Goal: Check status: Check status

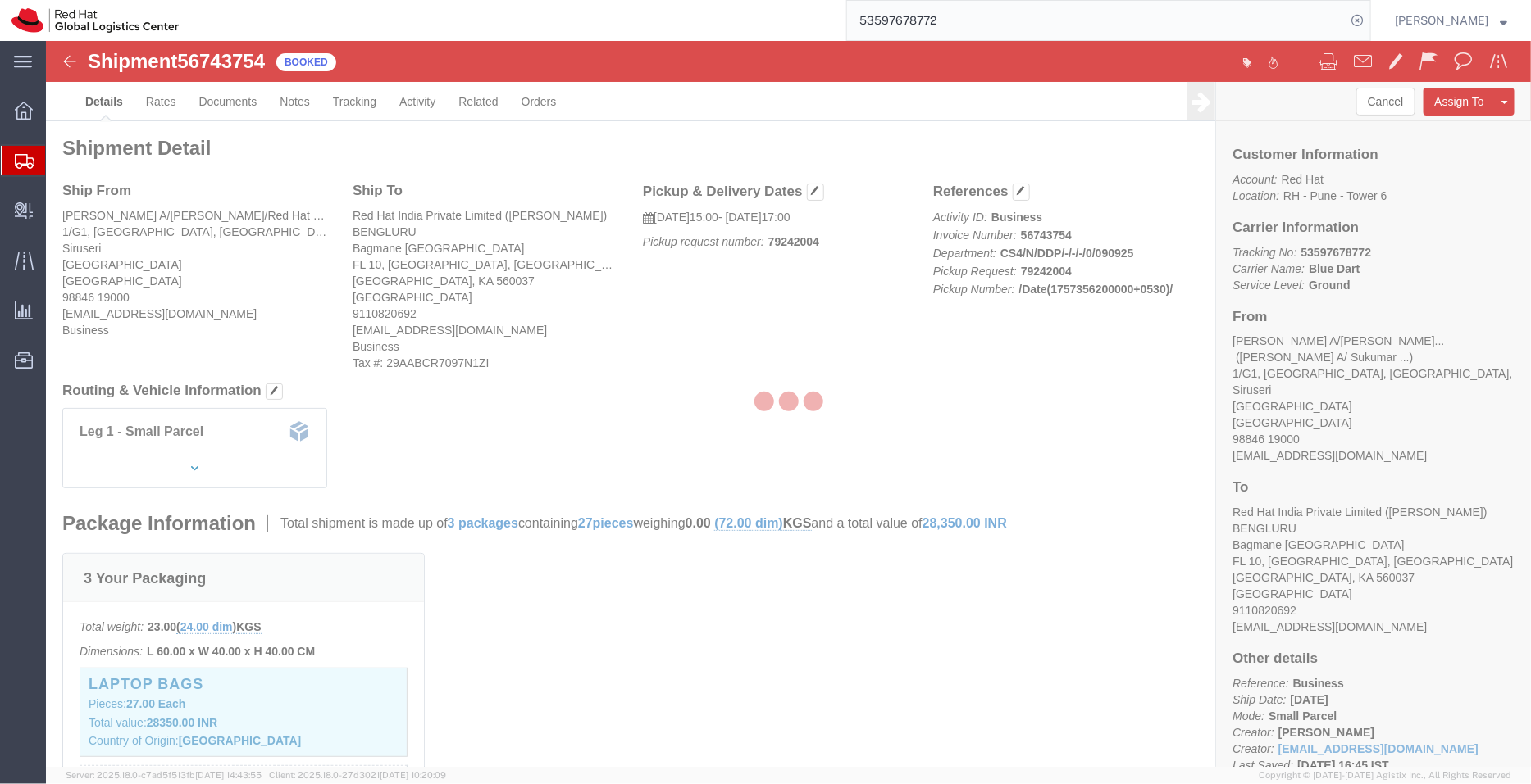
drag, startPoint x: 1529, startPoint y: 230, endPoint x: 1529, endPoint y: 497, distance: 267.0
click at [1529, 497] on div at bounding box center [788, 403] width 1485 height 726
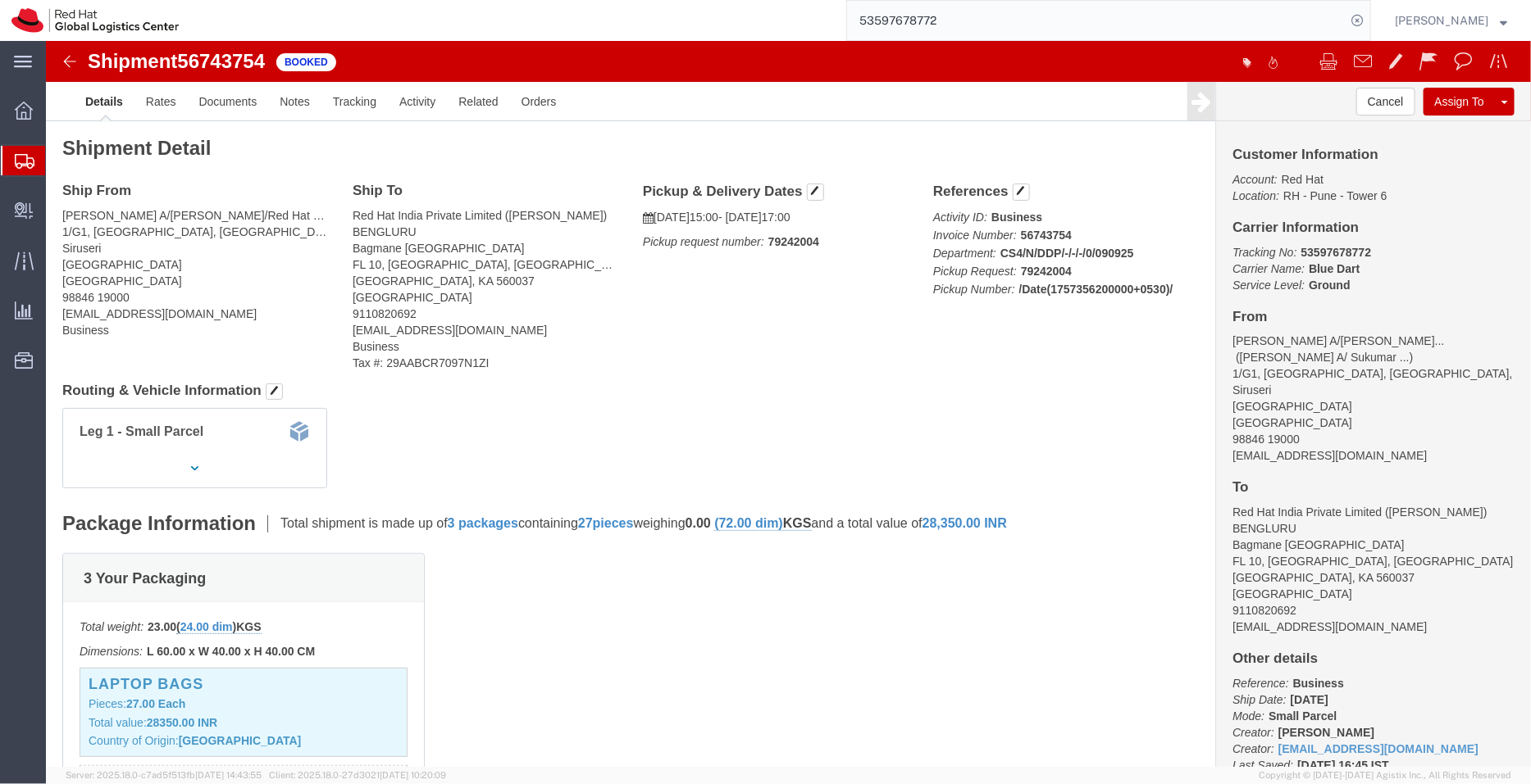
scroll to position [461, 0]
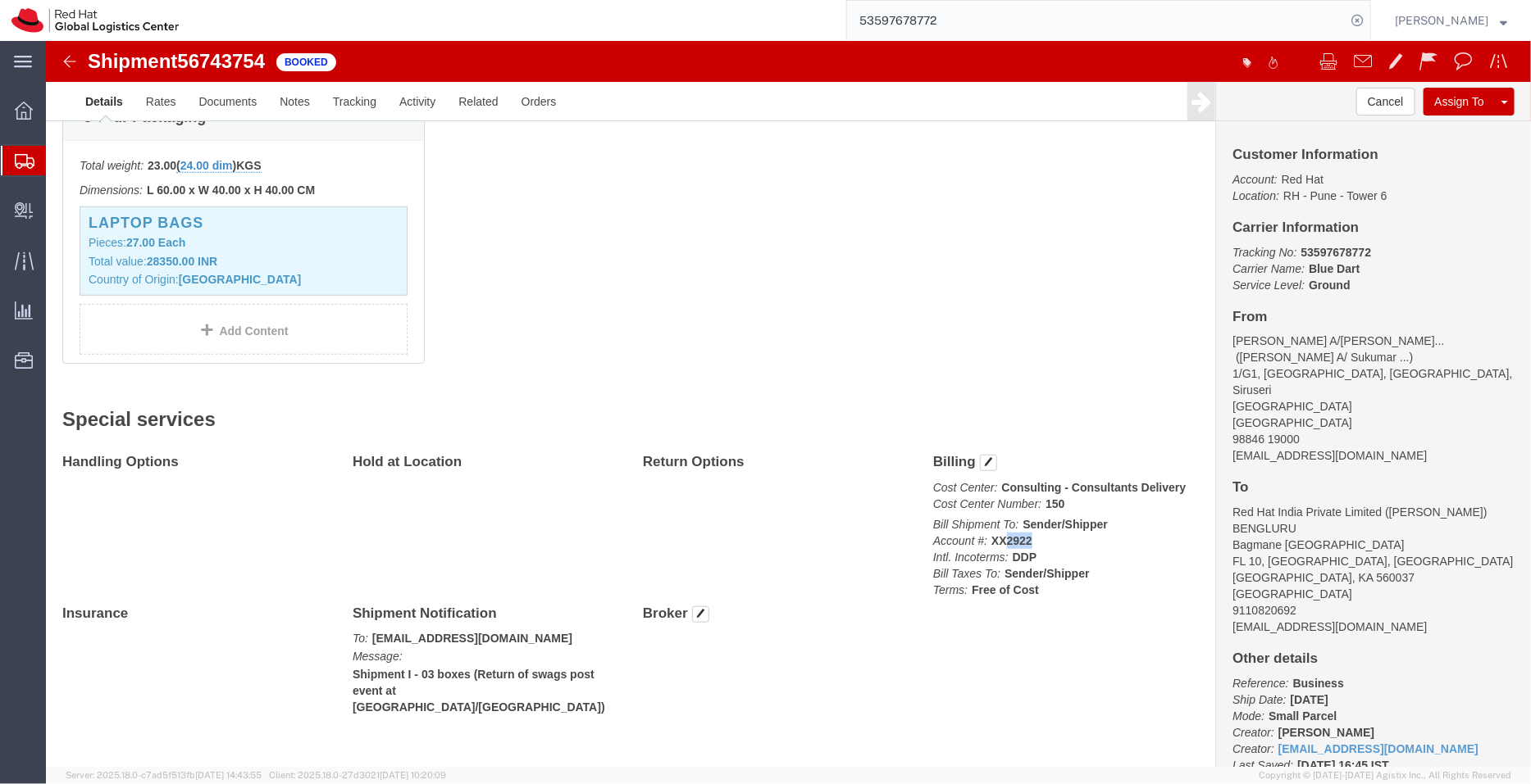
drag, startPoint x: 983, startPoint y: 498, endPoint x: 954, endPoint y: 498, distance: 29.0
click p "Bill Shipment To: Sender/Shipper Account #: XX2922 Intl. Incoterms: DDP Bill Ta…"
copy b "2922"
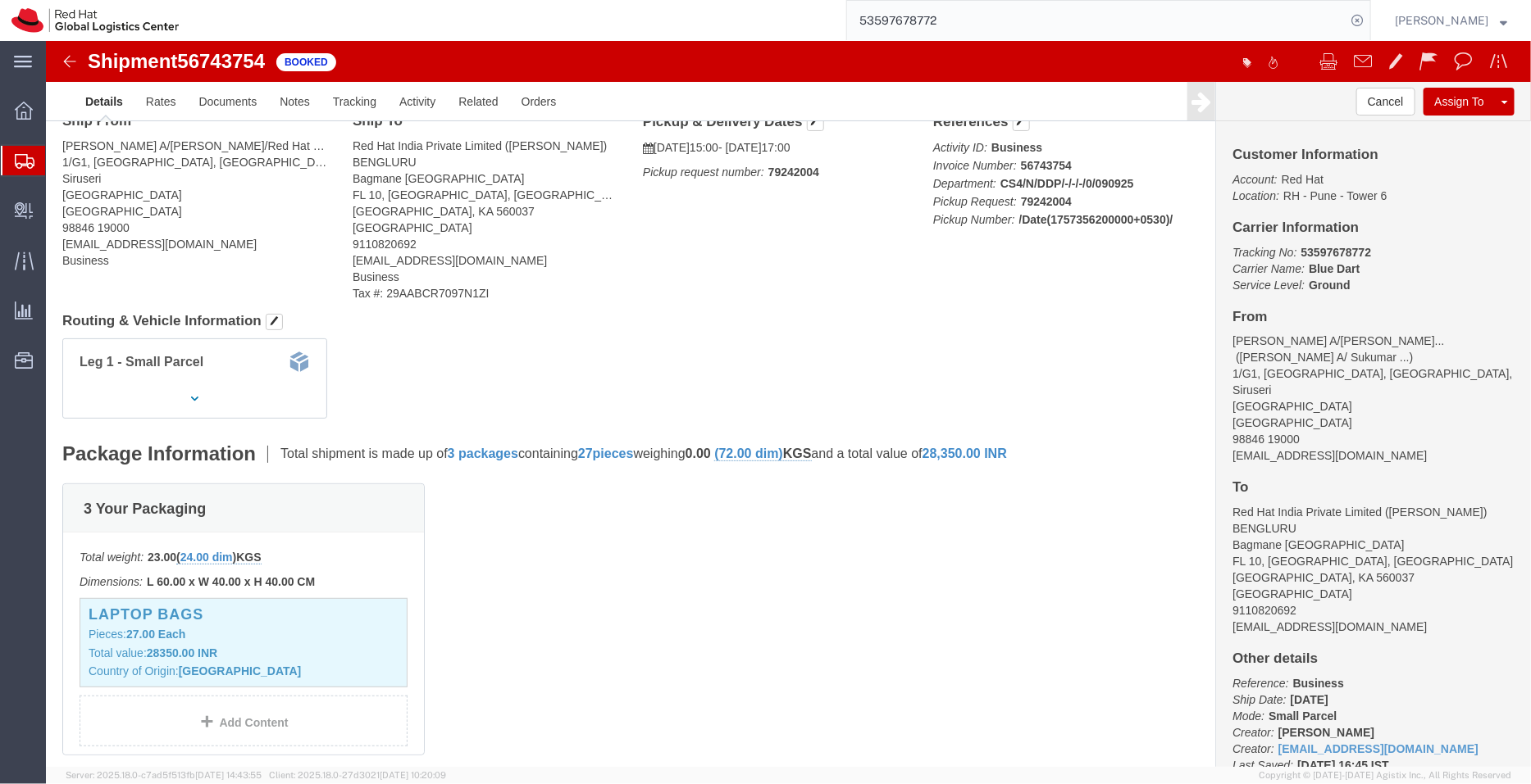
scroll to position [0, 0]
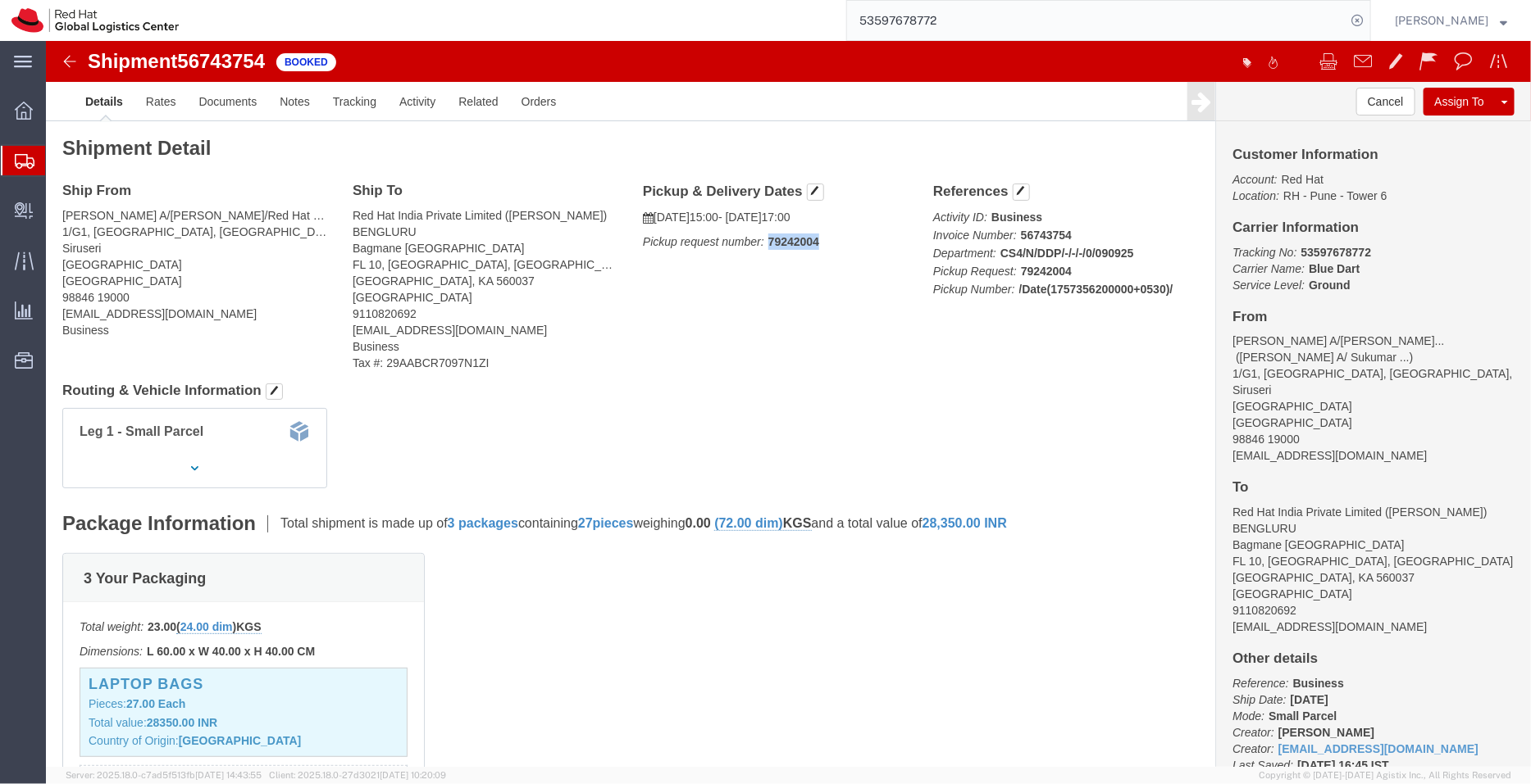
drag, startPoint x: 778, startPoint y: 200, endPoint x: 716, endPoint y: 200, distance: 62.0
click p "Pickup request number: 79242004"
copy b "79242004"
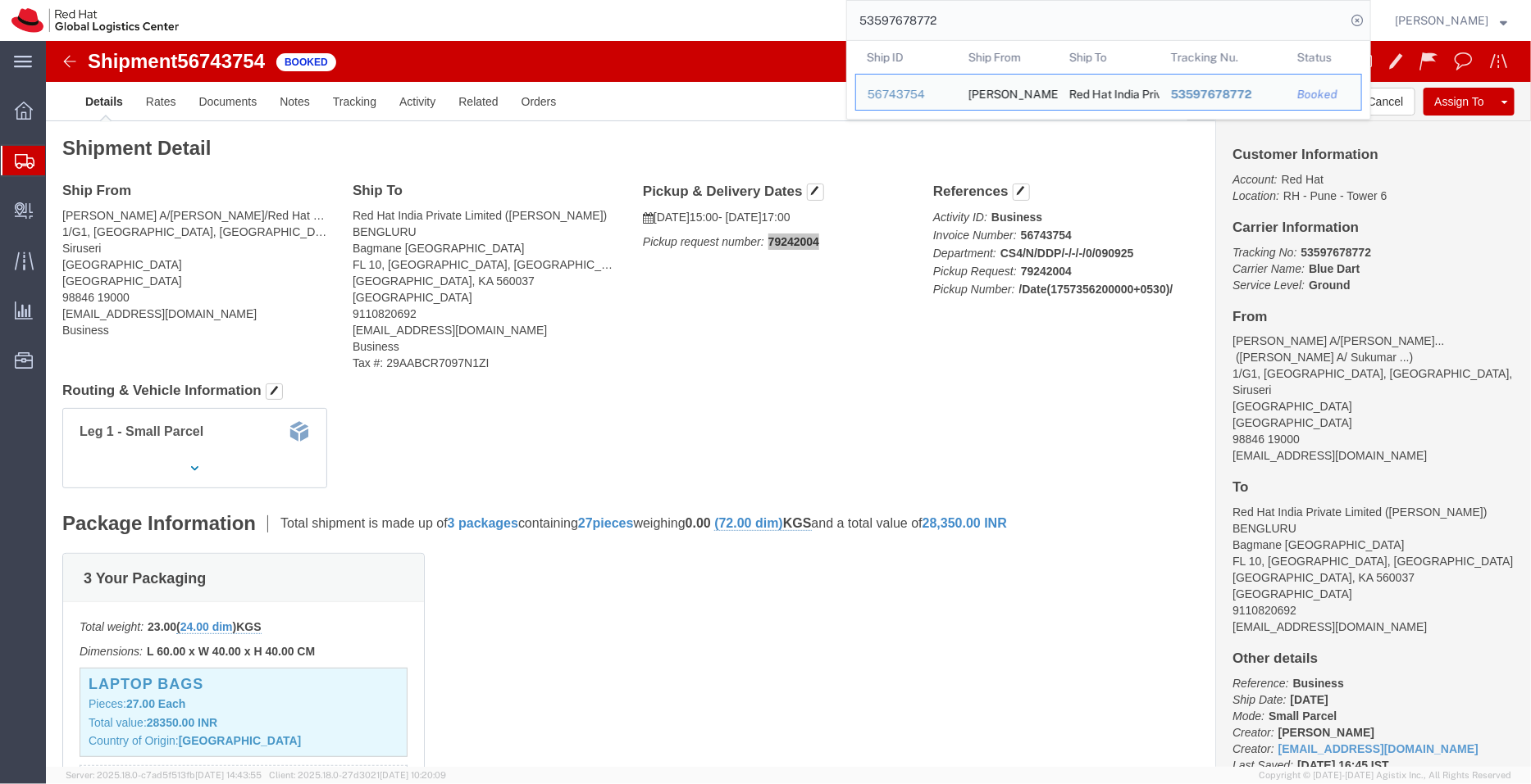
drag, startPoint x: 963, startPoint y: 24, endPoint x: 785, endPoint y: 22, distance: 178.0
click at [785, 22] on div "53597678772 Ship ID Ship From Ship To Tracking Nu. Status Ship ID 56743754 Ship…" at bounding box center [781, 20] width 1181 height 41
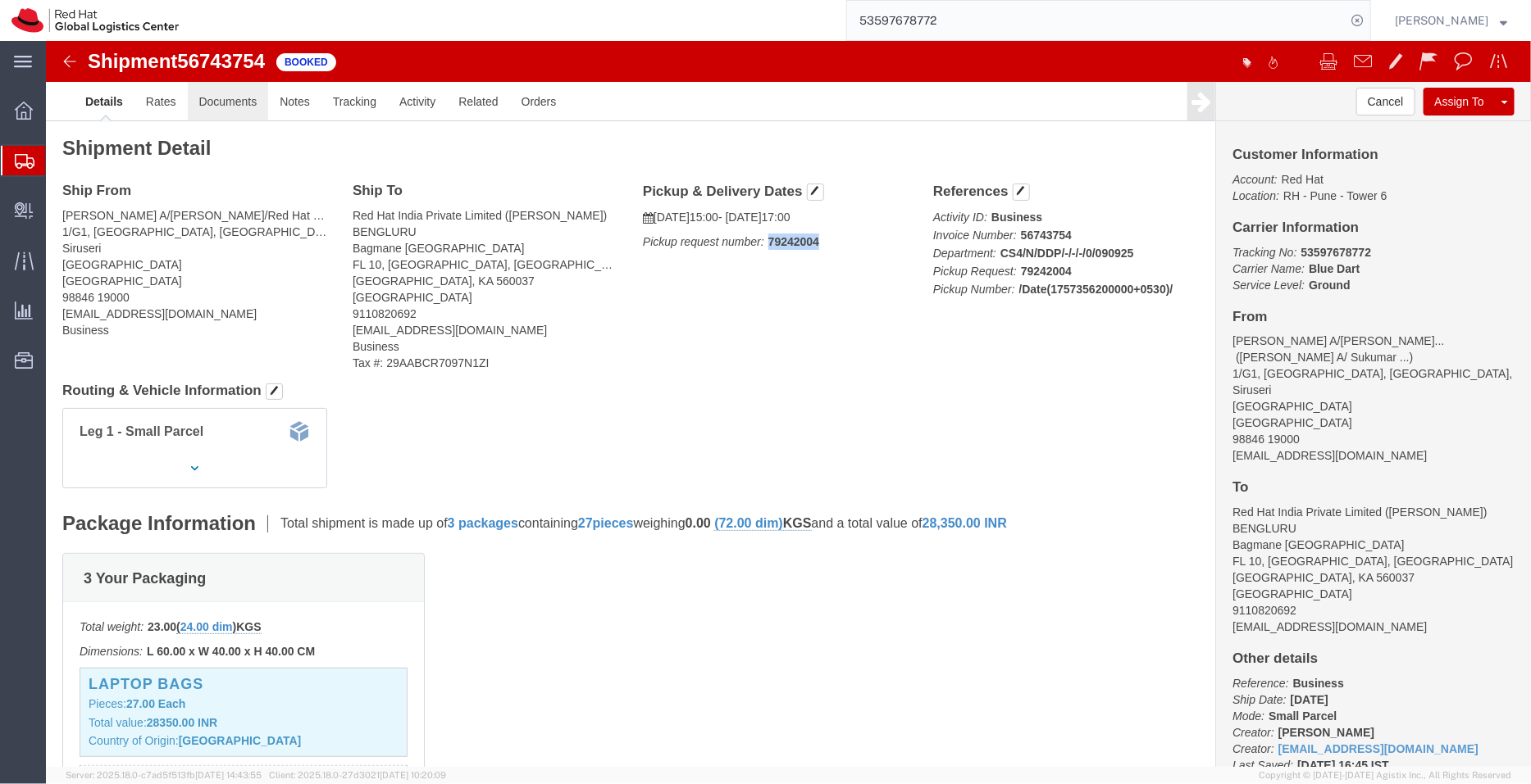
click link "Documents"
click div
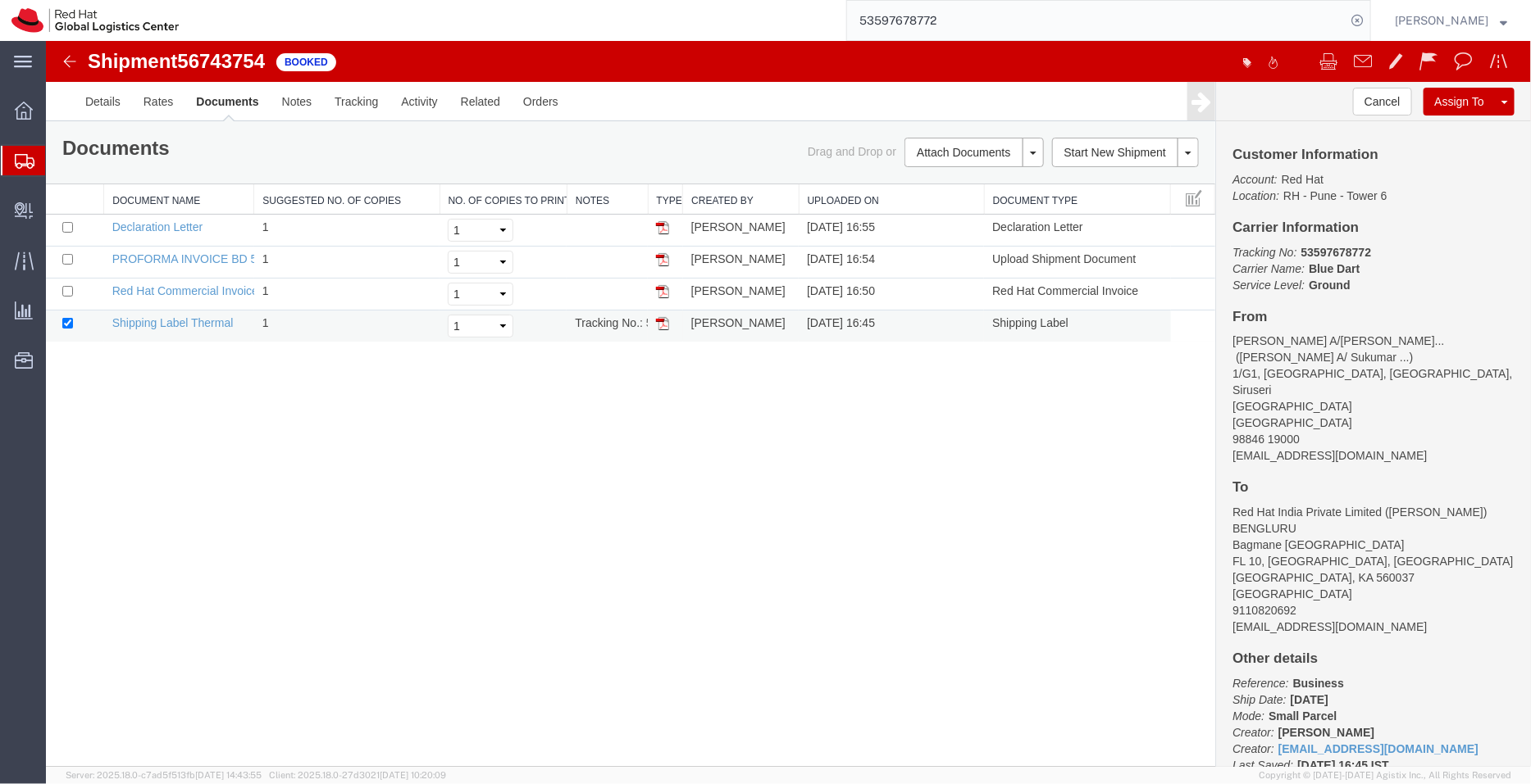
click at [660, 323] on img at bounding box center [661, 322] width 13 height 13
click at [662, 258] on img at bounding box center [661, 258] width 13 height 13
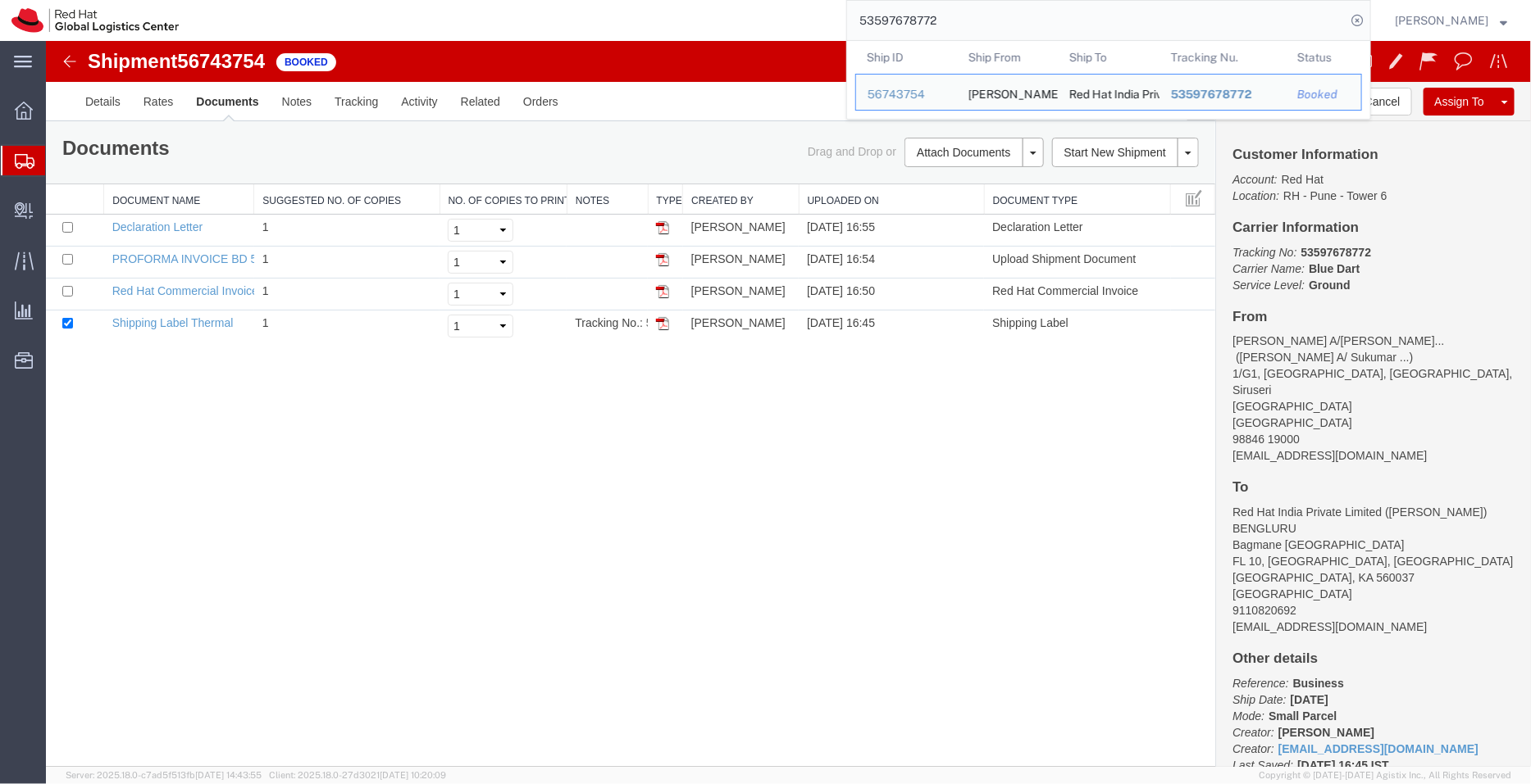
drag, startPoint x: 932, startPoint y: 24, endPoint x: 811, endPoint y: 13, distance: 121.5
click at [811, 13] on div "53597678772 Ship ID Ship From Ship To Tracking Nu. Status Ship ID 56743754 Ship…" at bounding box center [781, 20] width 1181 height 41
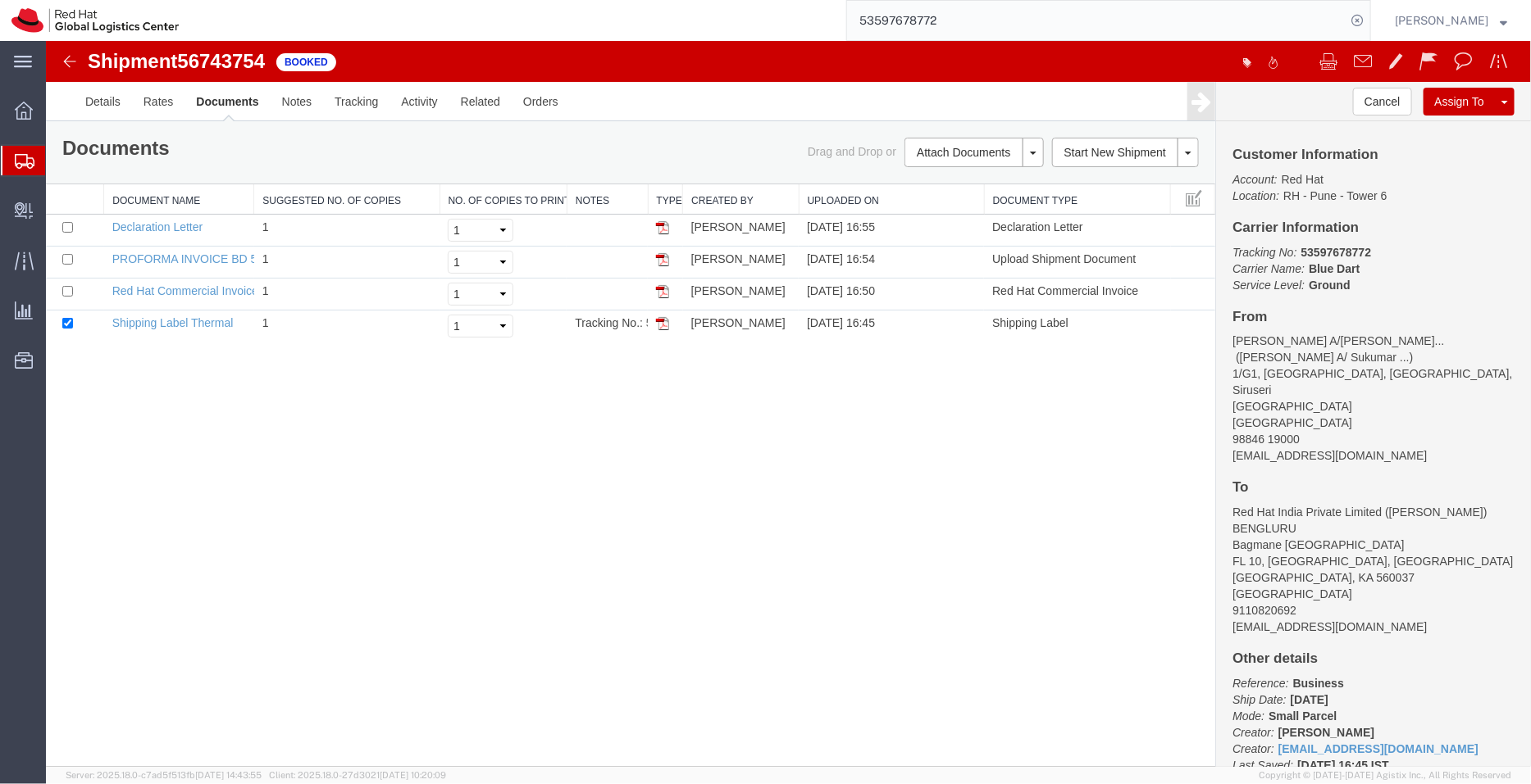
paste input "84836"
type input "53597684836"
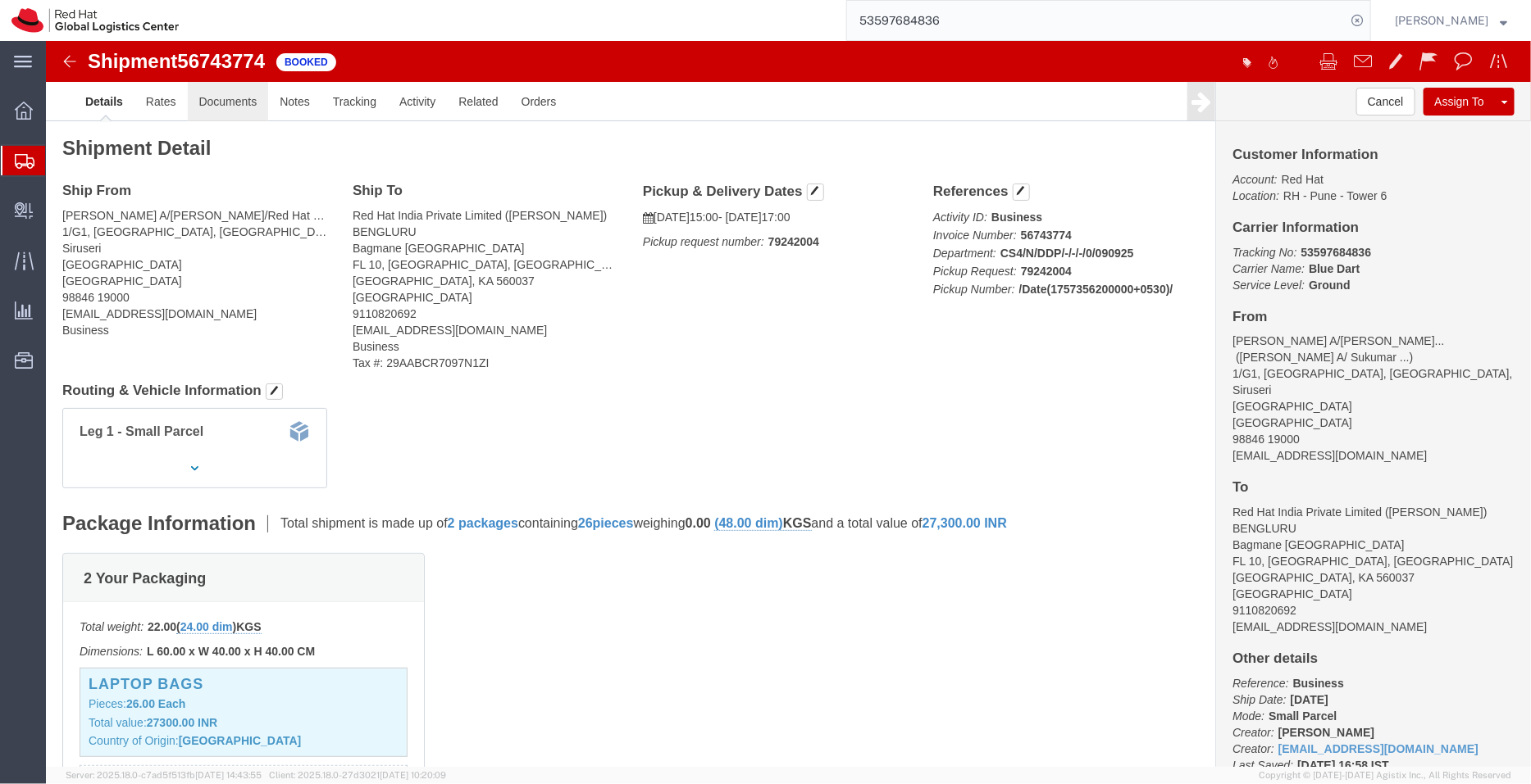
drag, startPoint x: 238, startPoint y: 105, endPoint x: 192, endPoint y: 64, distance: 61.6
click link "Documents"
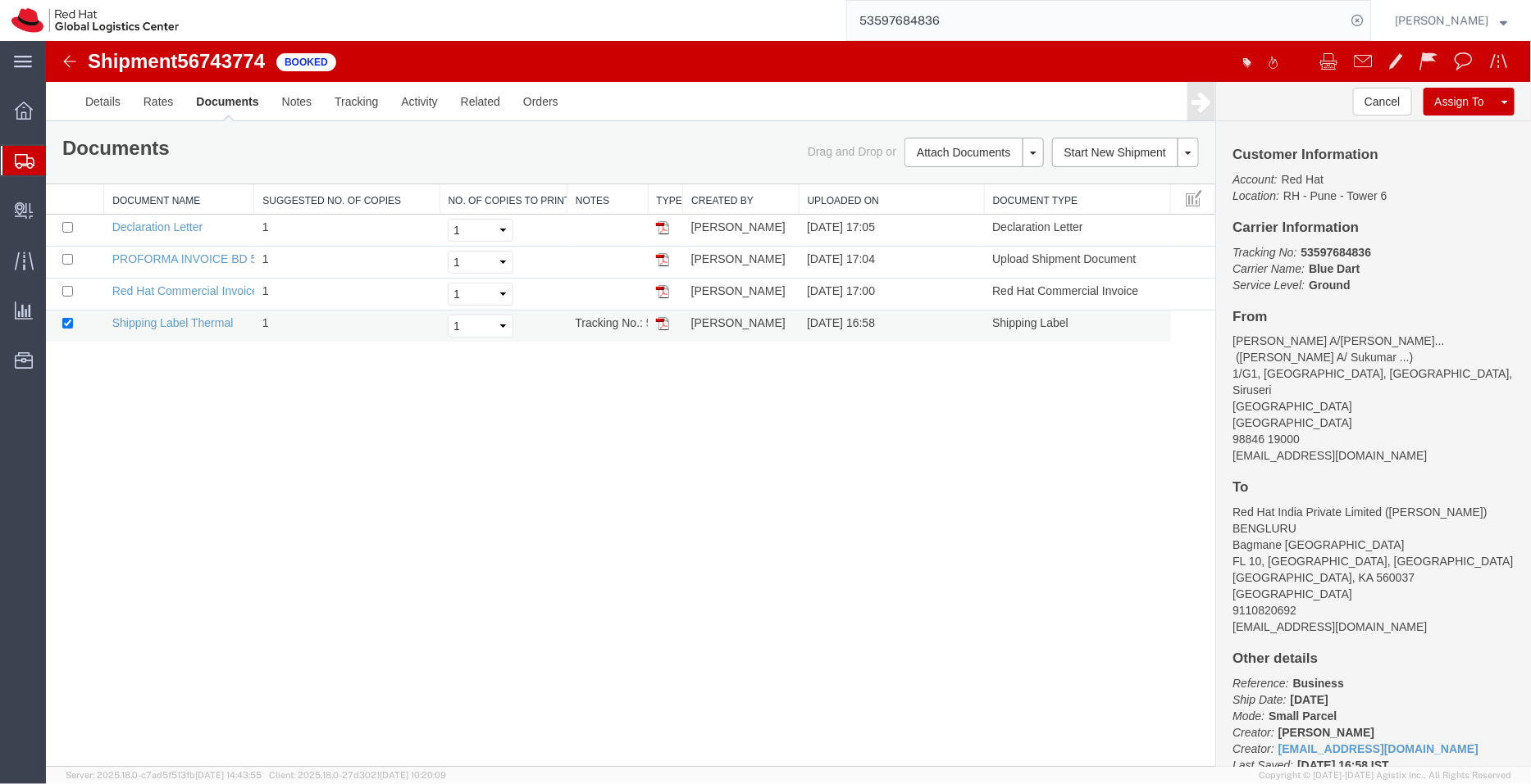
click at [667, 322] on img at bounding box center [661, 322] width 13 height 13
click at [662, 259] on img at bounding box center [661, 258] width 13 height 13
click at [0, 0] on span "Shipment Manager" at bounding box center [0, 0] width 0 height 0
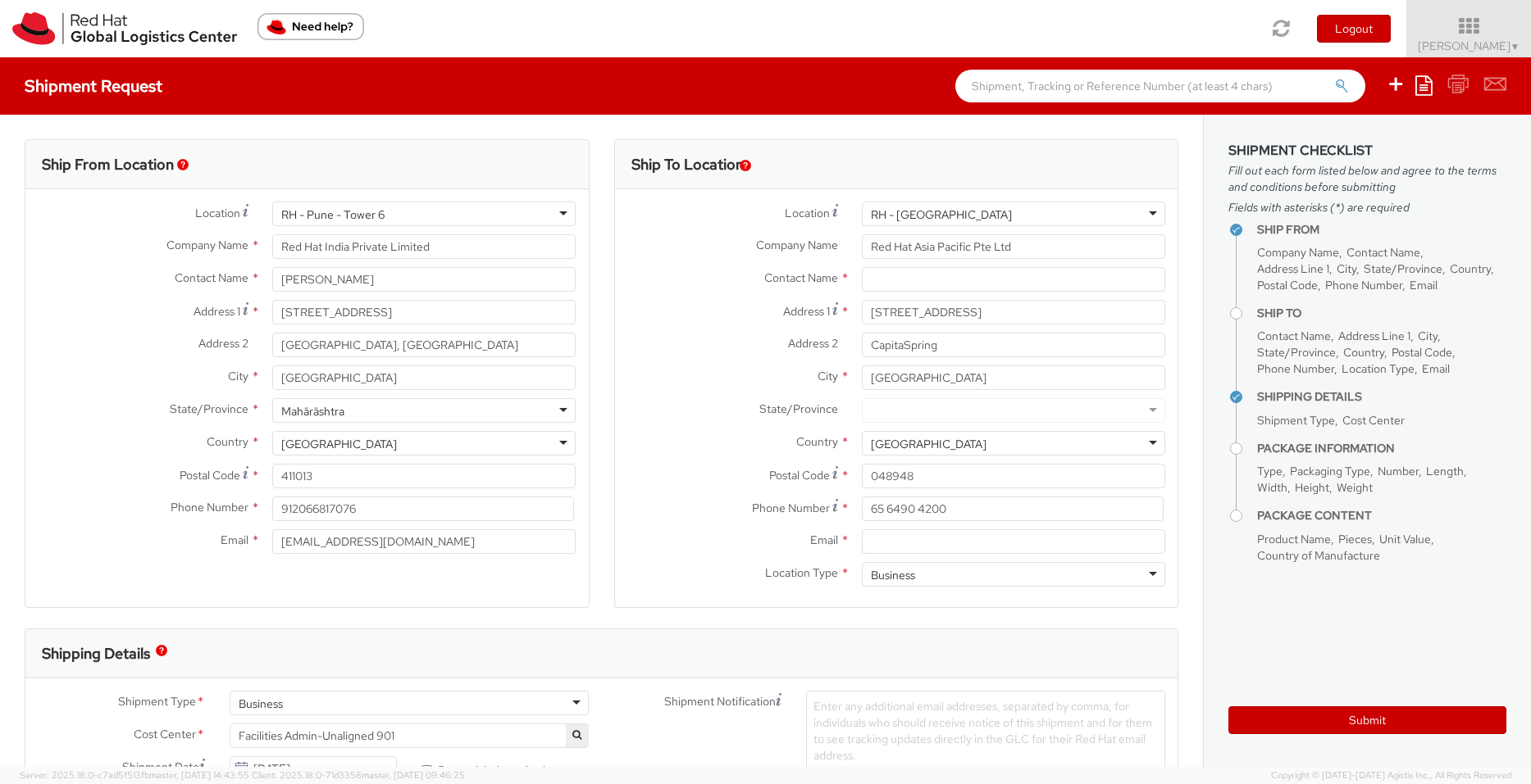
select select
click at [1466, 31] on icon at bounding box center [1468, 25] width 125 height 20
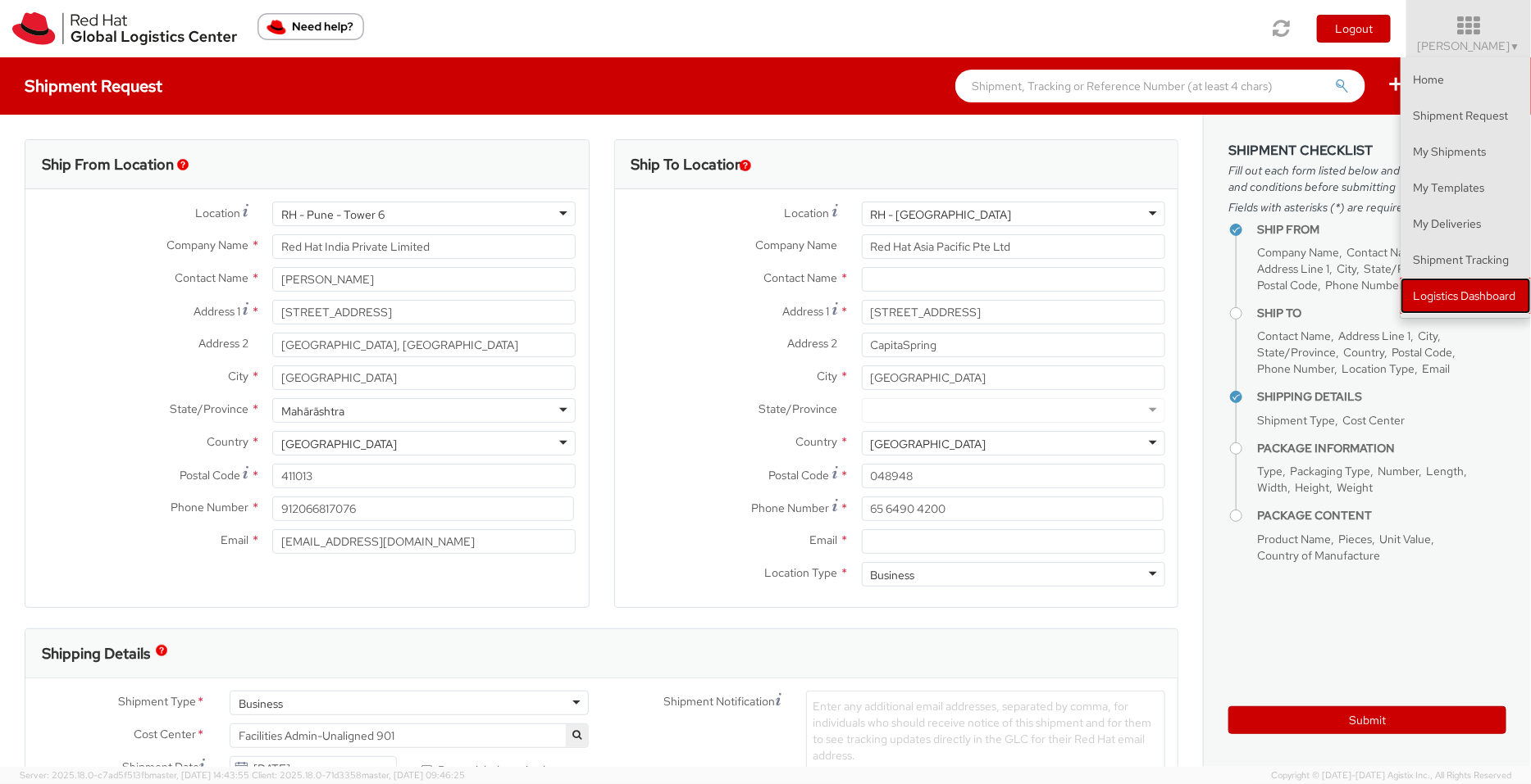
click at [1510, 296] on link "Logistics Dashboard" at bounding box center [1465, 296] width 130 height 36
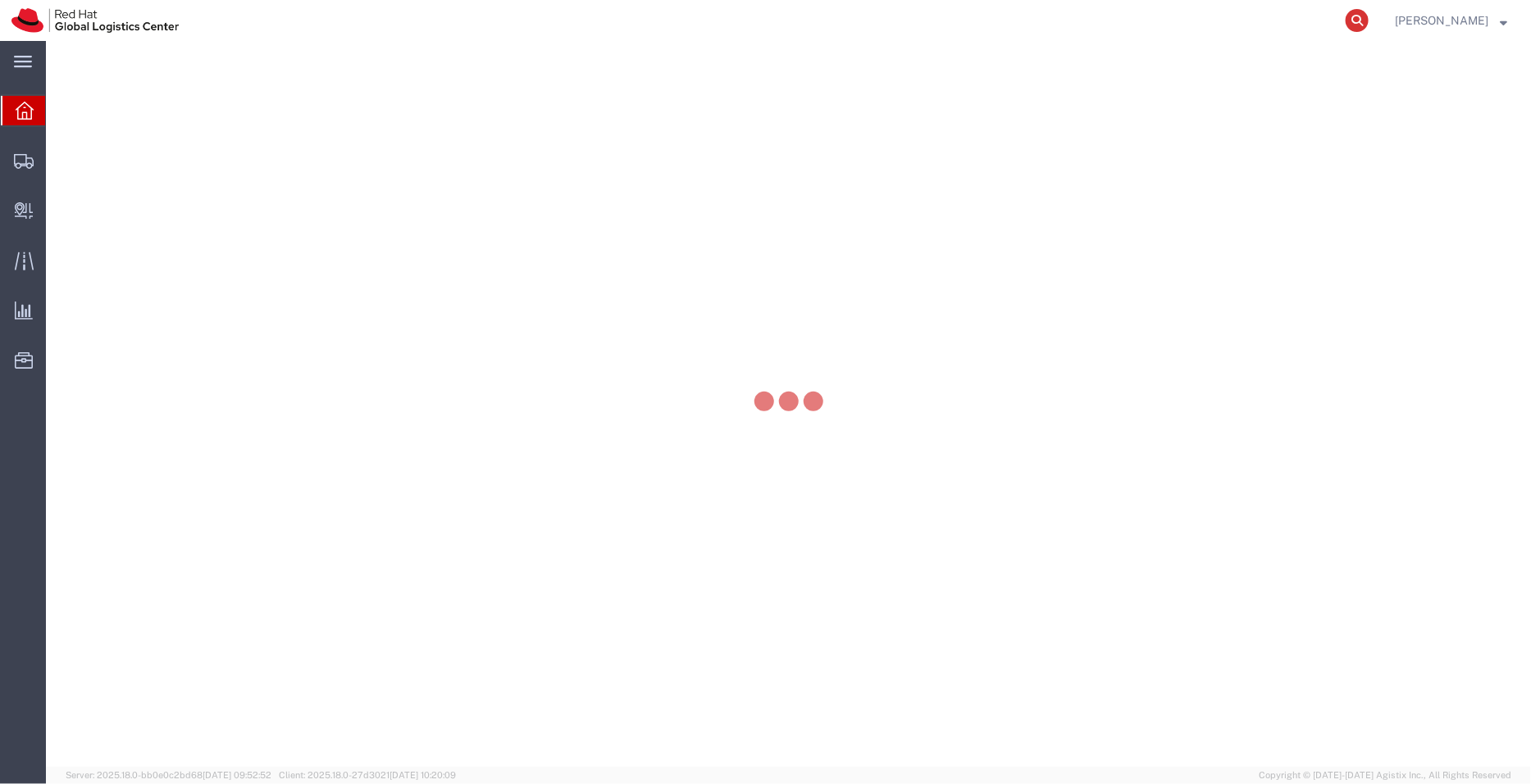
click at [1368, 24] on icon at bounding box center [1356, 20] width 23 height 23
paste input "79242004"
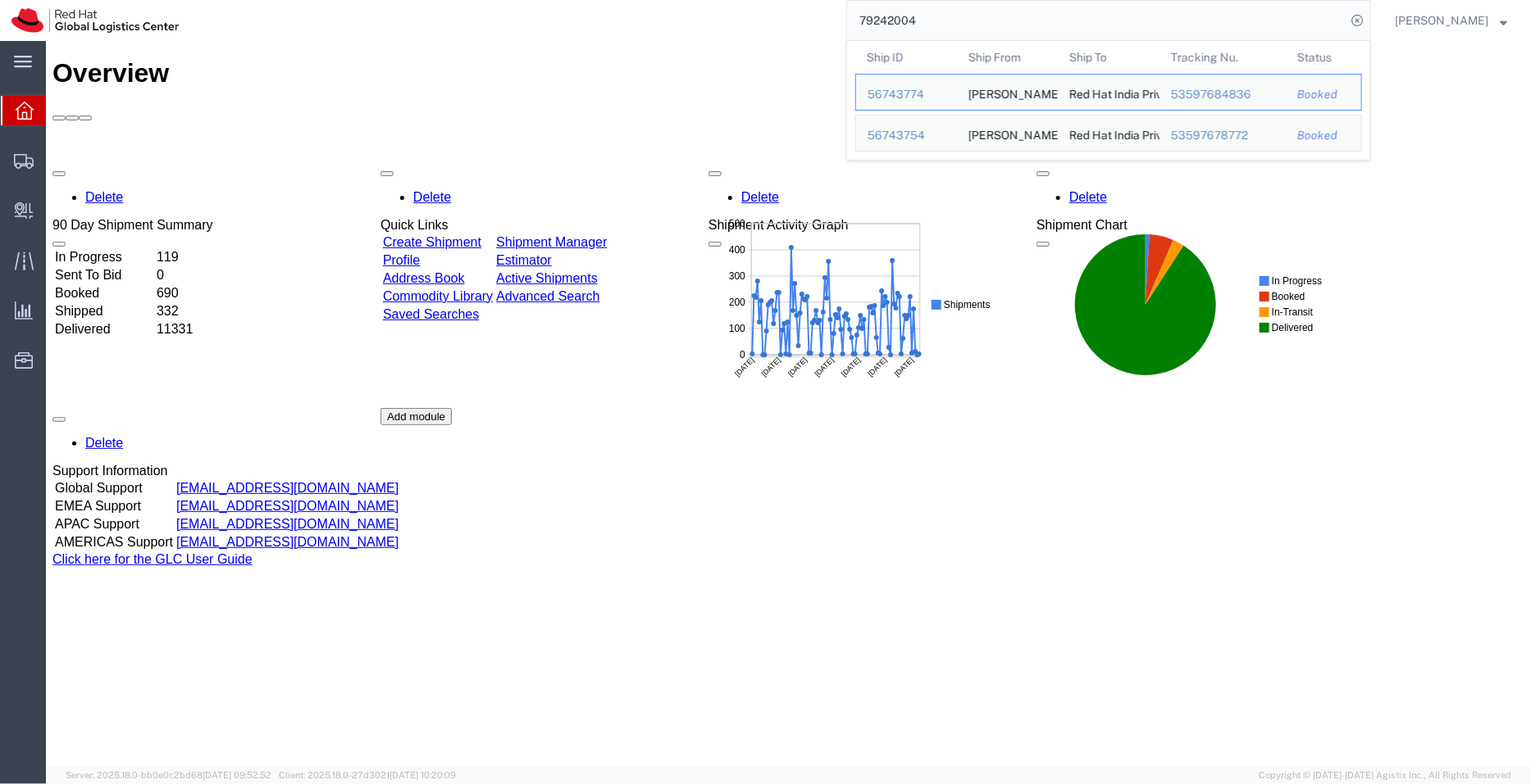
drag, startPoint x: 999, startPoint y: 15, endPoint x: 824, endPoint y: 35, distance: 176.1
click at [824, 35] on div "79242004 Ship ID Ship From Ship To Tracking Nu. Status Ship ID 56743774 Ship Fr…" at bounding box center [781, 20] width 1181 height 41
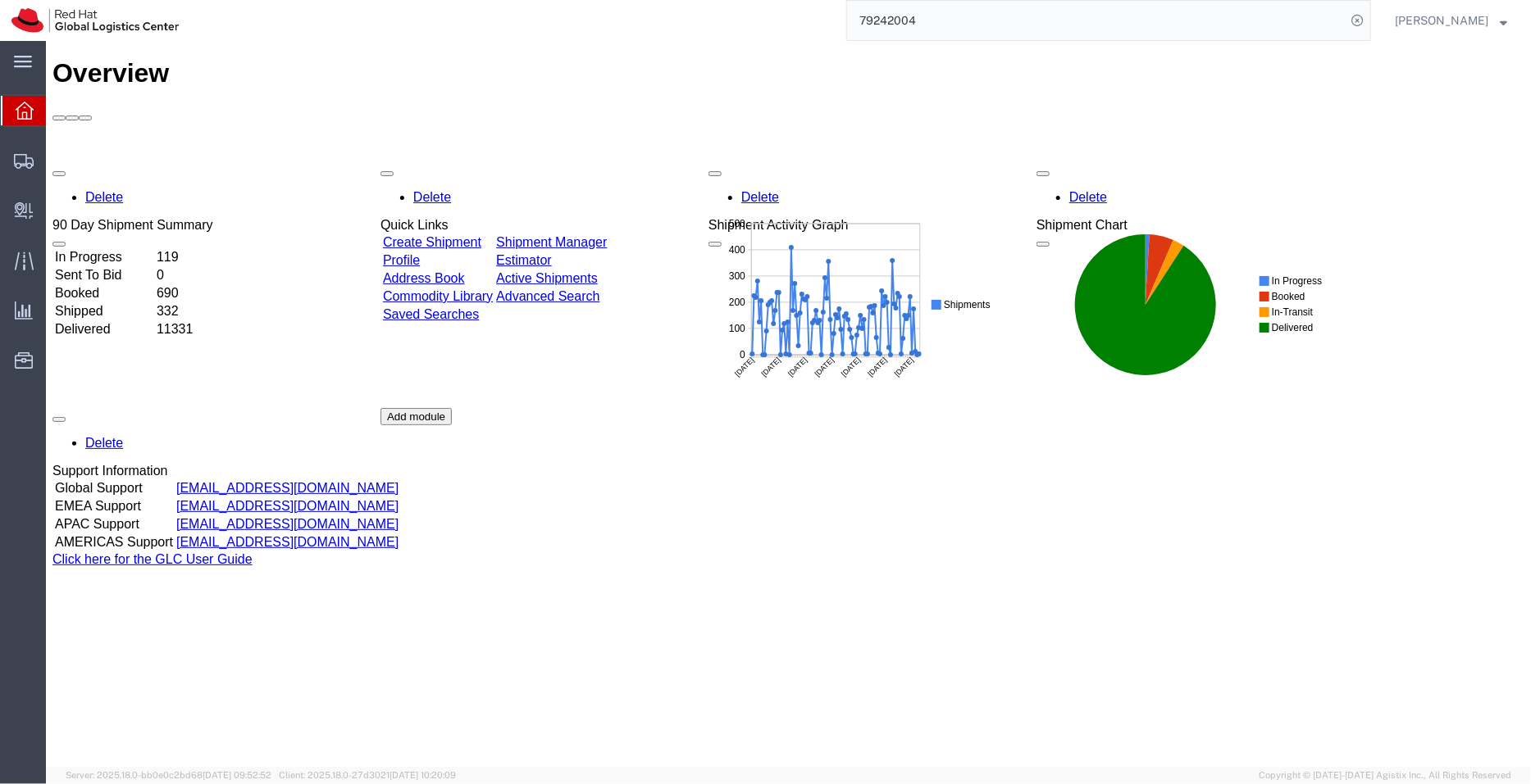
paste input "53597684836"
type input "53597684836"
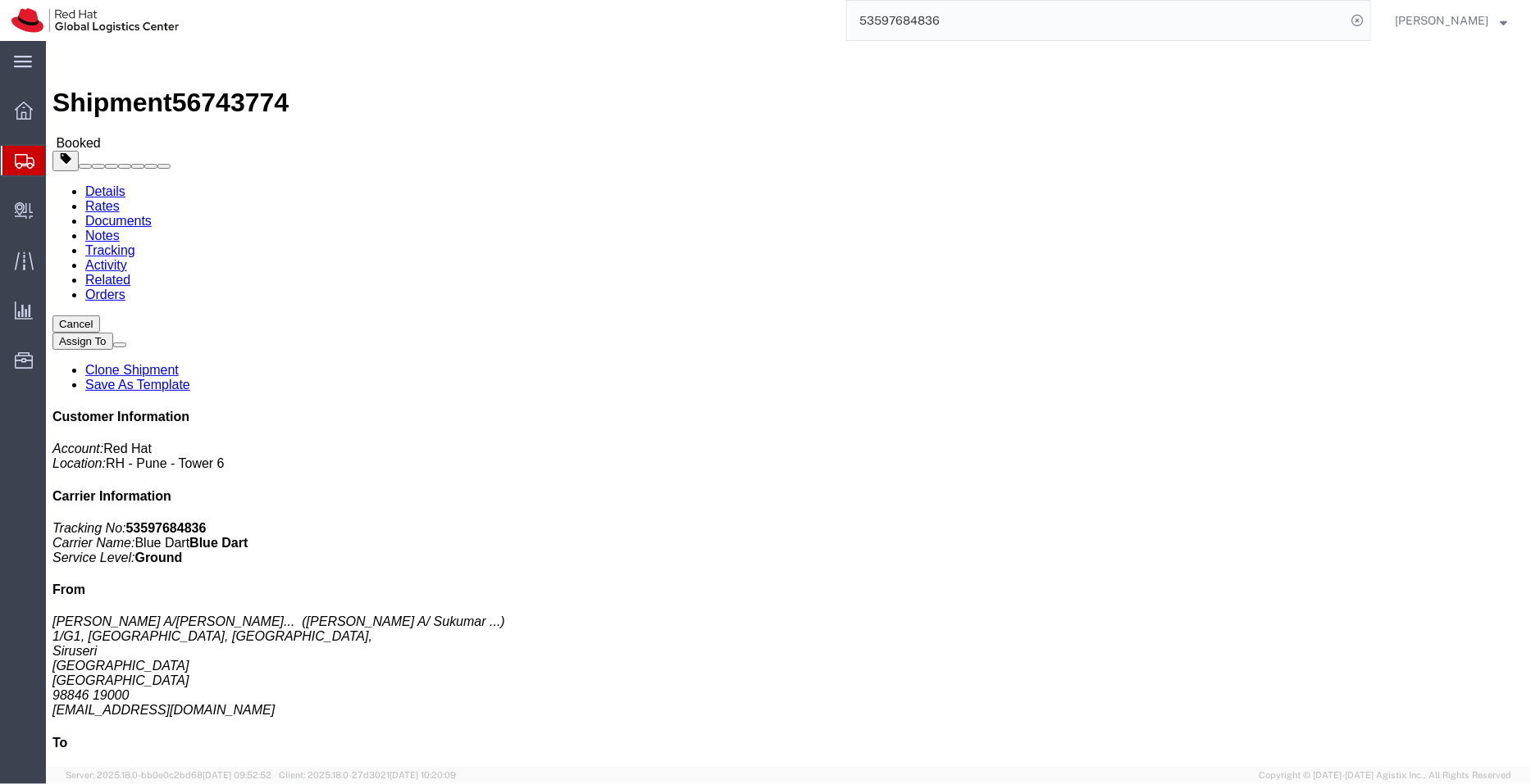
drag, startPoint x: 772, startPoint y: 201, endPoint x: 605, endPoint y: 177, distance: 168.7
click div "Pickup & Delivery Dates 09/09/2025 15:00 - 09/09/2025 17:00 Pickup request numb…"
copy div "09/09/2025 15:00 - 09/09/2025 17:00 Pickup request number: 79242004"
